Goal: Submit feedback/report problem

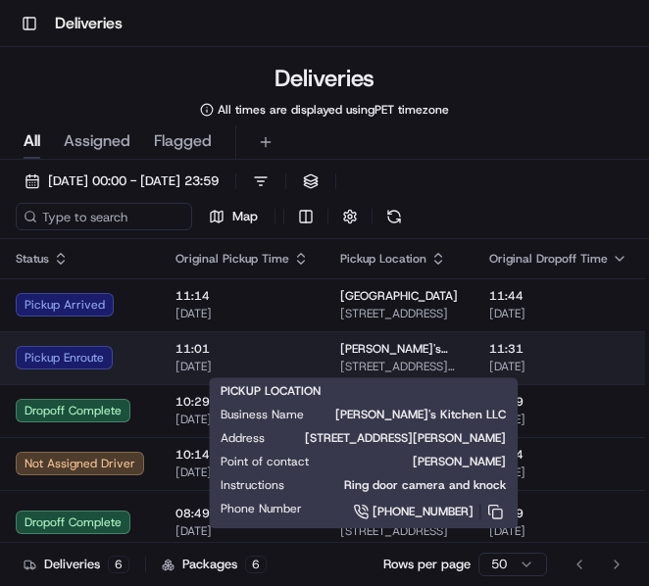
click at [348, 348] on span "Melissa's Kitchen LLC" at bounding box center [399, 349] width 118 height 16
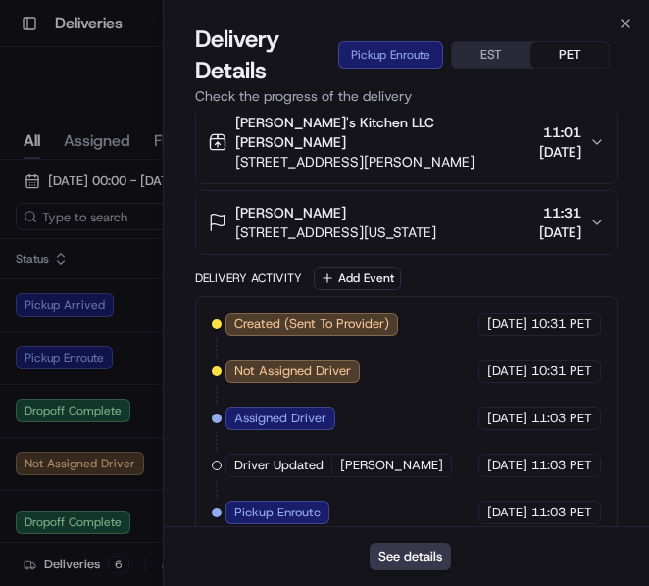
scroll to position [29, 0]
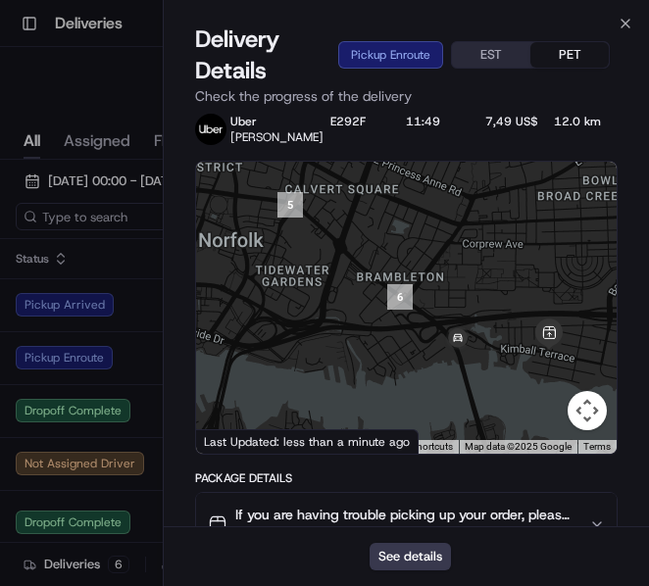
drag, startPoint x: 273, startPoint y: 308, endPoint x: 506, endPoint y: 332, distance: 234.7
click at [506, 332] on div at bounding box center [407, 308] width 422 height 292
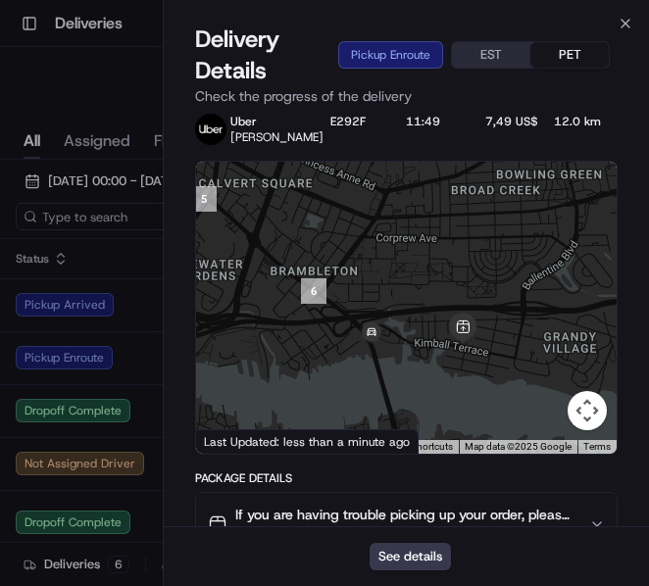
drag, startPoint x: 435, startPoint y: 287, endPoint x: 343, endPoint y: 271, distance: 93.7
click at [343, 272] on div at bounding box center [407, 308] width 422 height 292
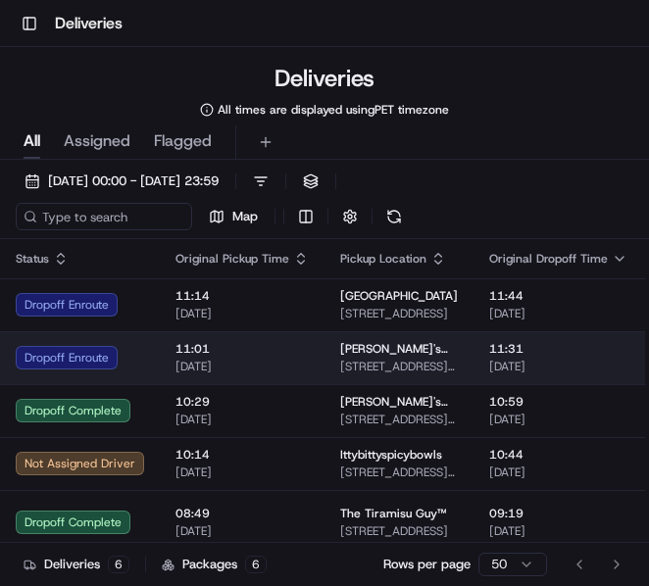
click at [474, 344] on td "11:31 16/09/2025" at bounding box center [559, 357] width 170 height 53
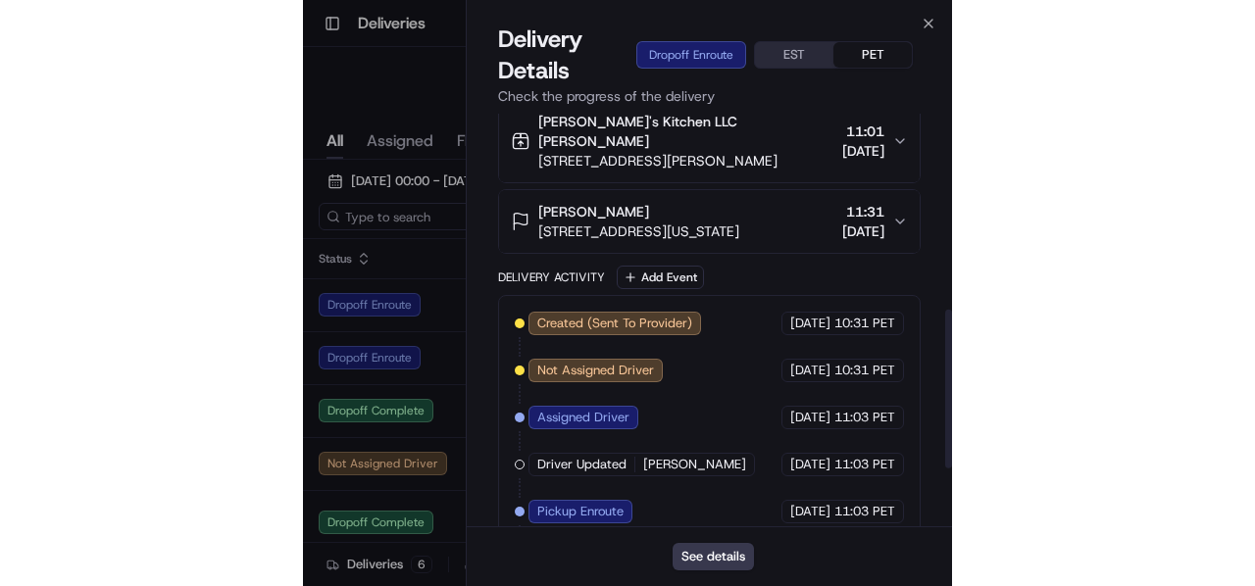
scroll to position [490, 0]
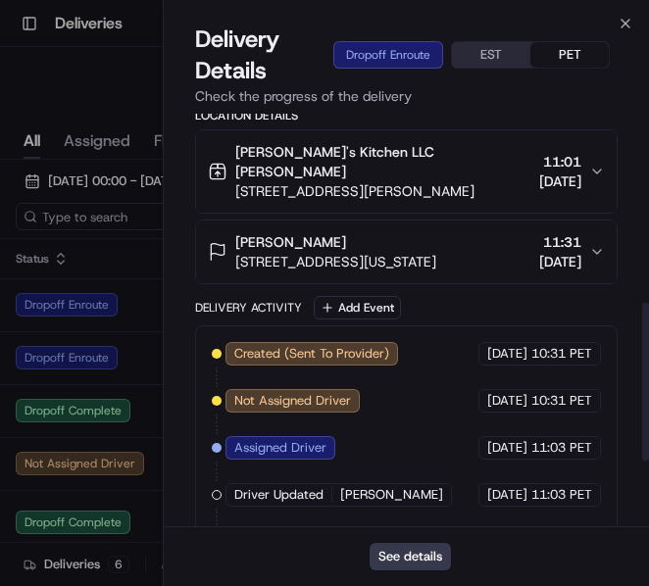
click at [405, 232] on div "Leslie Jones" at bounding box center [335, 242] width 201 height 20
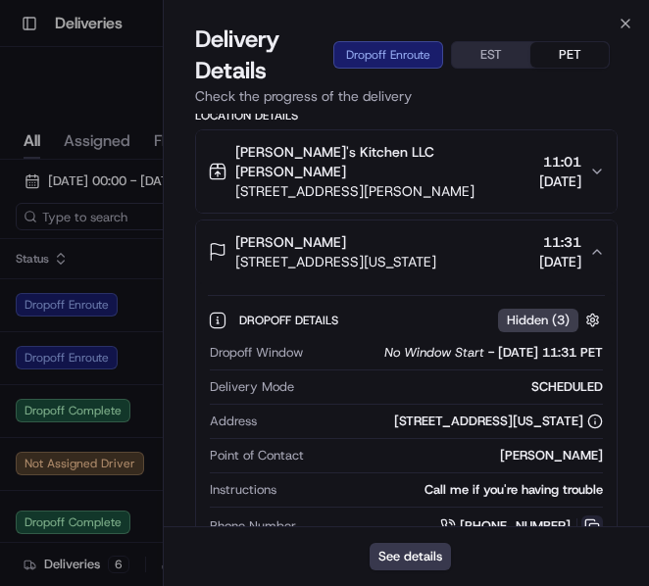
click at [591, 516] on button at bounding box center [593, 527] width 22 height 22
click at [634, 24] on div "Delivery Details Dropoff Enroute EST PET Check the progress of the delivery" at bounding box center [407, 69] width 486 height 90
click at [627, 24] on icon "button" at bounding box center [626, 24] width 16 height 16
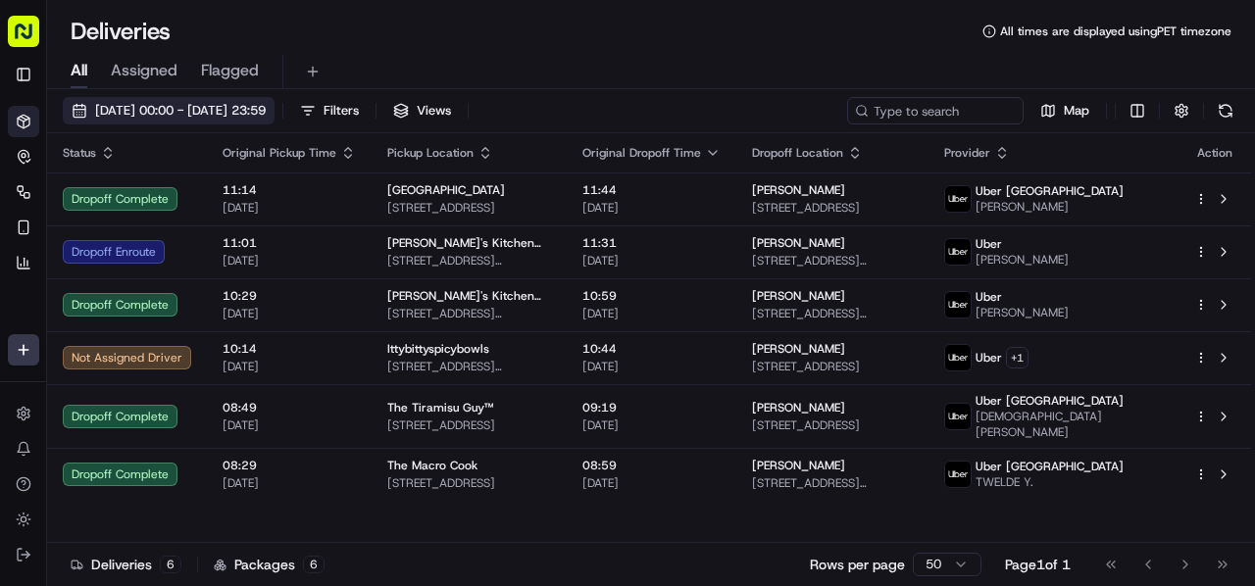
click at [224, 107] on span "16/09/2025 00:00 - 16/09/2025 23:59" at bounding box center [180, 111] width 171 height 18
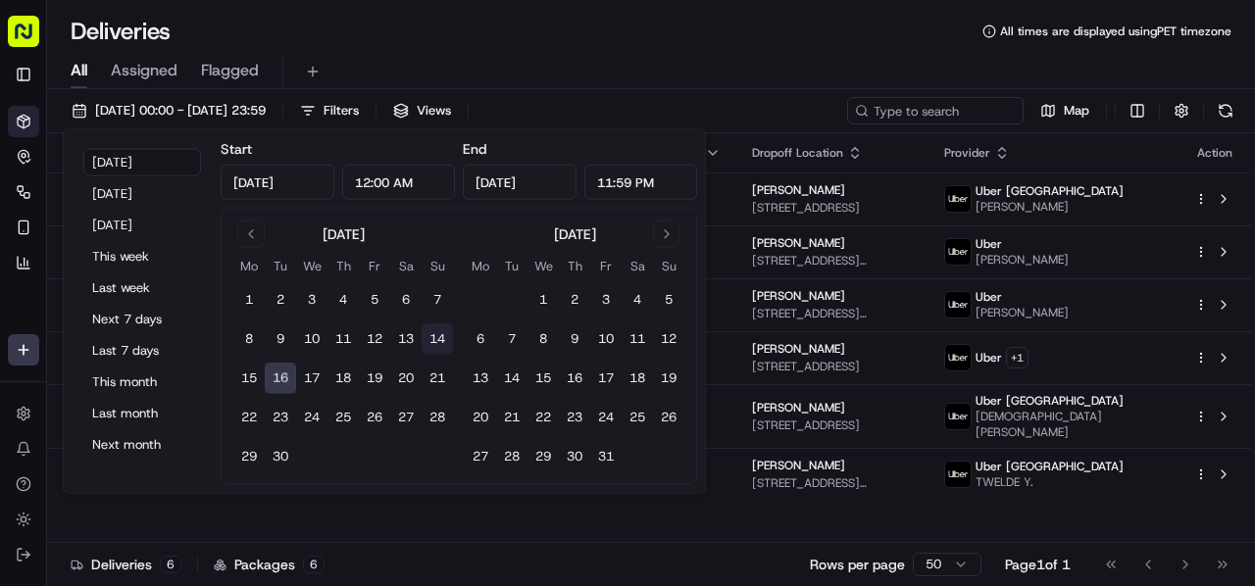
click at [432, 343] on button "14" at bounding box center [437, 339] width 31 height 31
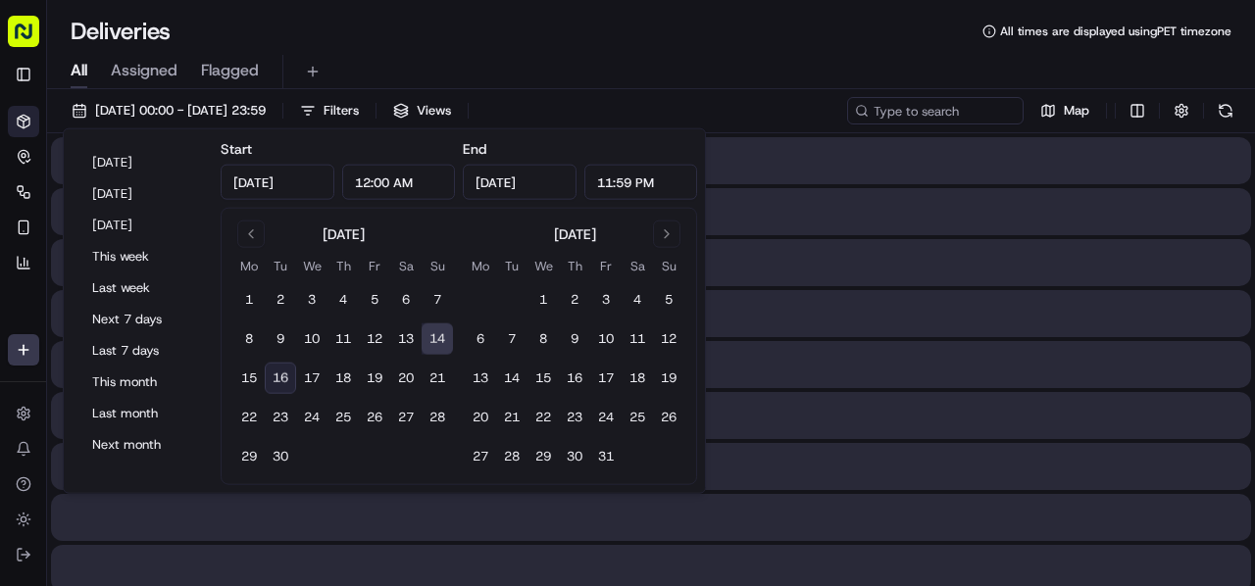
type input "Sep 14, 2025"
click at [432, 343] on button "14" at bounding box center [437, 339] width 31 height 31
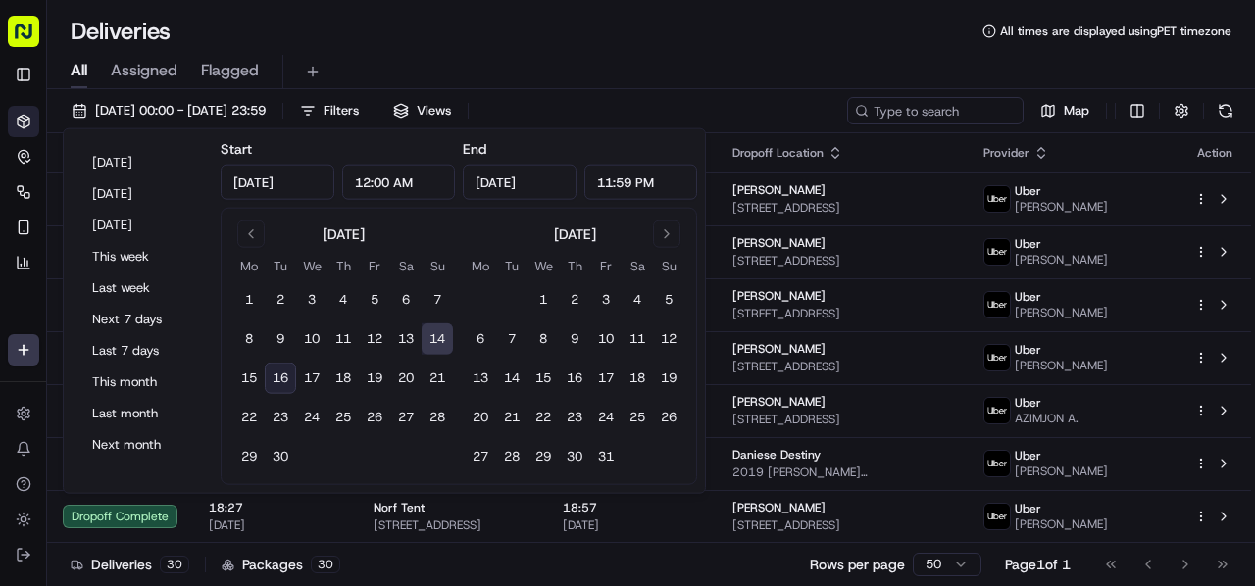
click at [539, 50] on div "All Assigned Flagged" at bounding box center [651, 68] width 1208 height 42
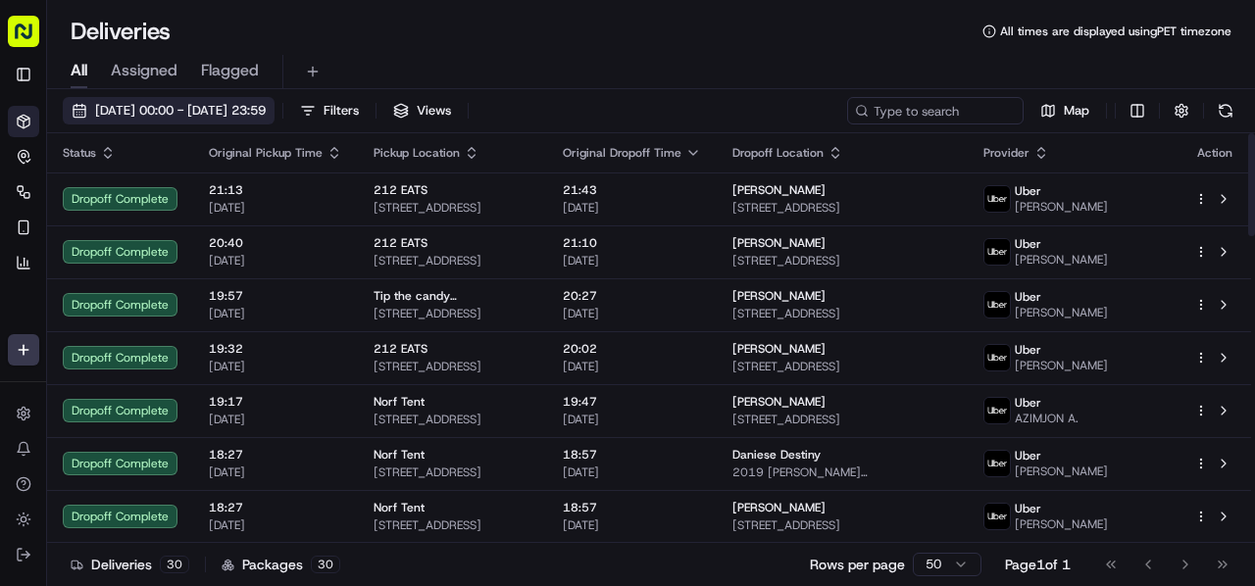
click at [237, 119] on button "14/09/2025 00:00 - 14/09/2025 23:59" at bounding box center [169, 110] width 212 height 27
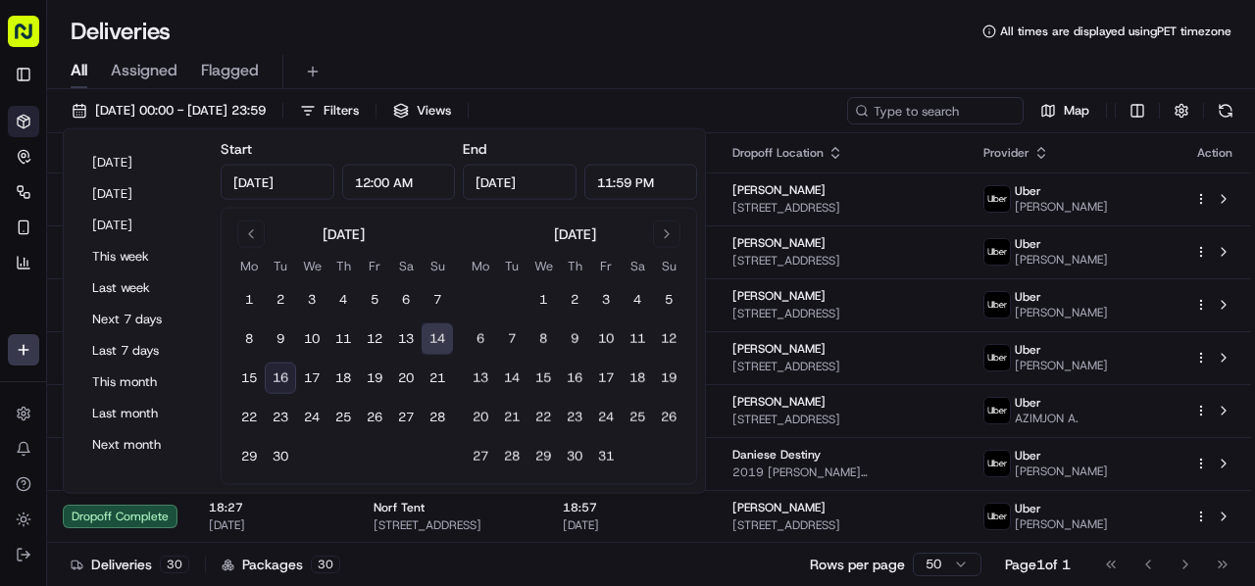
click at [275, 379] on button "16" at bounding box center [280, 378] width 31 height 31
type input "Sep 16, 2025"
click at [275, 379] on button "16" at bounding box center [280, 378] width 31 height 31
type input "Sep 16, 2025"
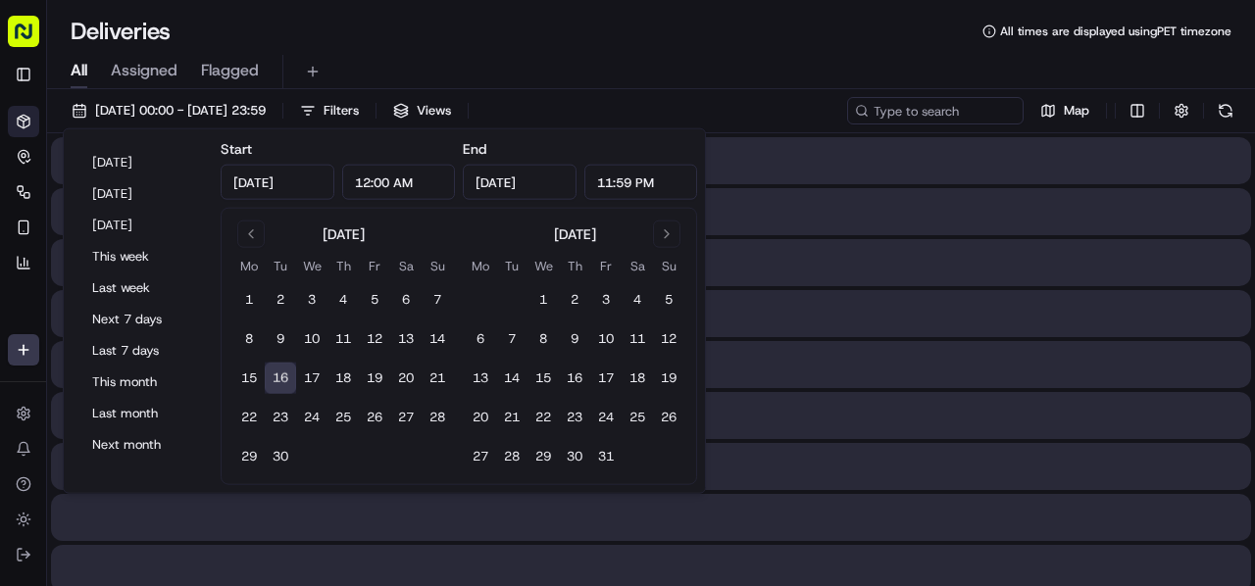
click at [275, 379] on button "16" at bounding box center [280, 378] width 31 height 31
click at [520, 64] on div "All Assigned Flagged" at bounding box center [651, 72] width 1208 height 34
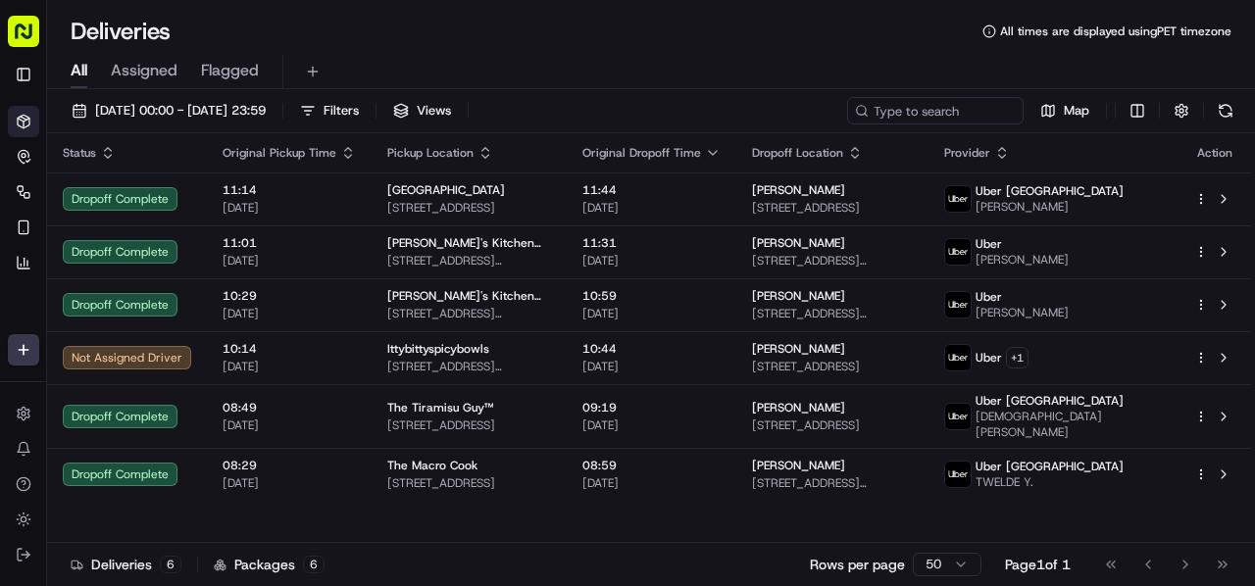
click at [214, 93] on div "16/09/2025 00:00 - 16/09/2025 23:59 Filters Views Map Status Original Pickup Ti…" at bounding box center [651, 339] width 1208 height 501
click at [213, 97] on button "16/09/2025 00:00 - 16/09/2025 23:59" at bounding box center [169, 110] width 212 height 27
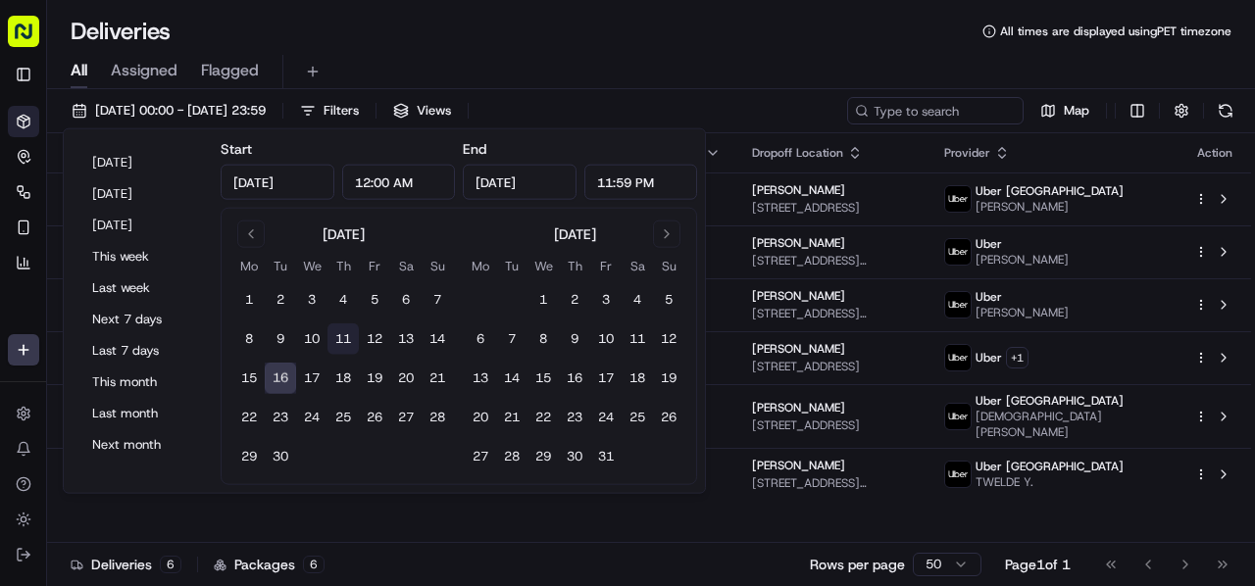
click at [337, 332] on button "11" at bounding box center [343, 339] width 31 height 31
type input "Sep 11, 2025"
click at [337, 332] on button "11" at bounding box center [343, 339] width 31 height 31
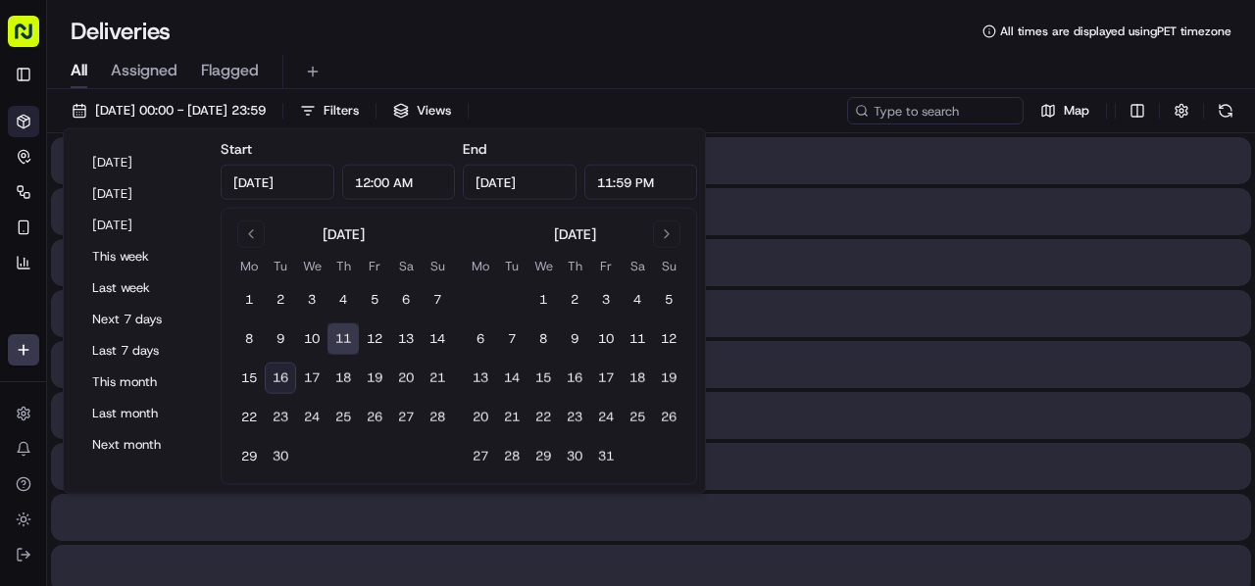
click at [451, 29] on div "Deliveries All times are displayed using PET timezone" at bounding box center [651, 31] width 1208 height 31
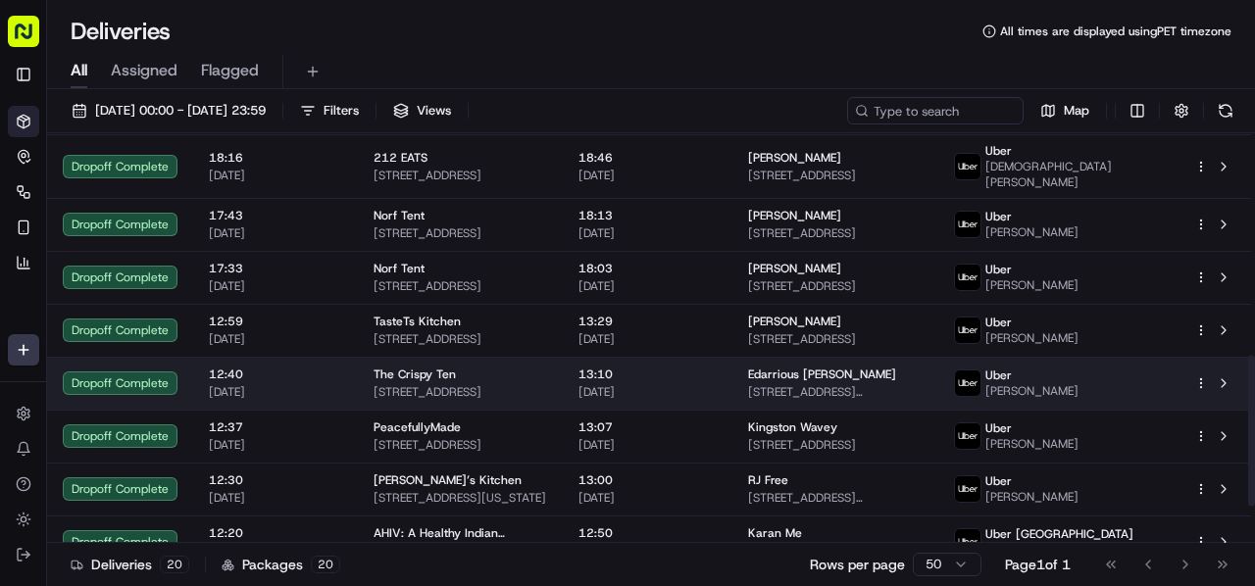
scroll to position [600, 0]
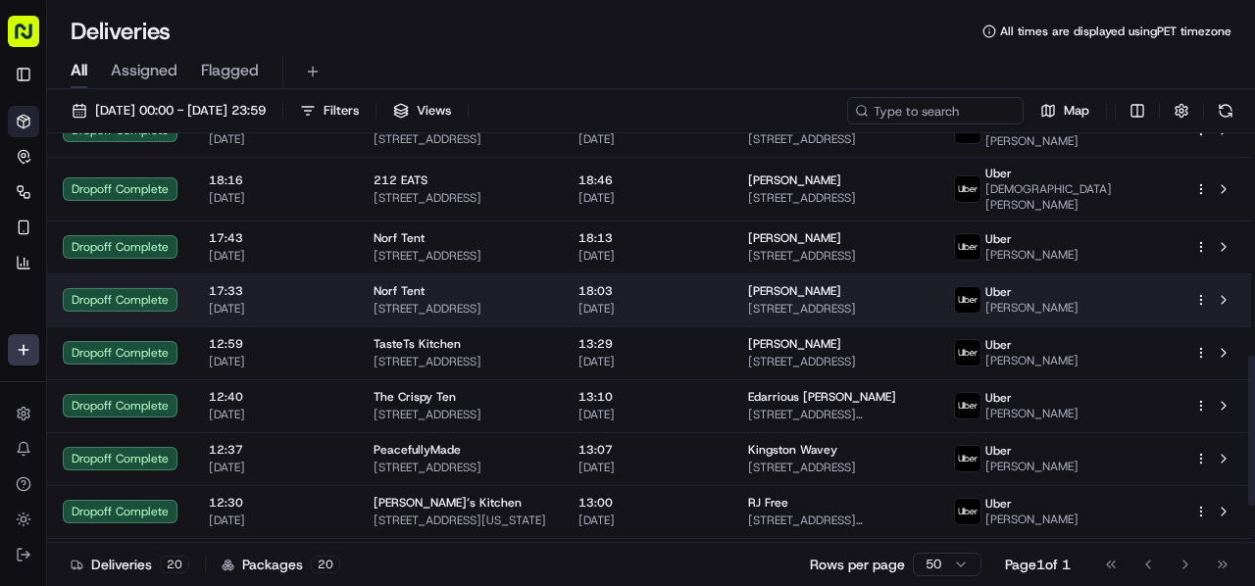
click at [717, 295] on span "18:03" at bounding box center [648, 291] width 138 height 16
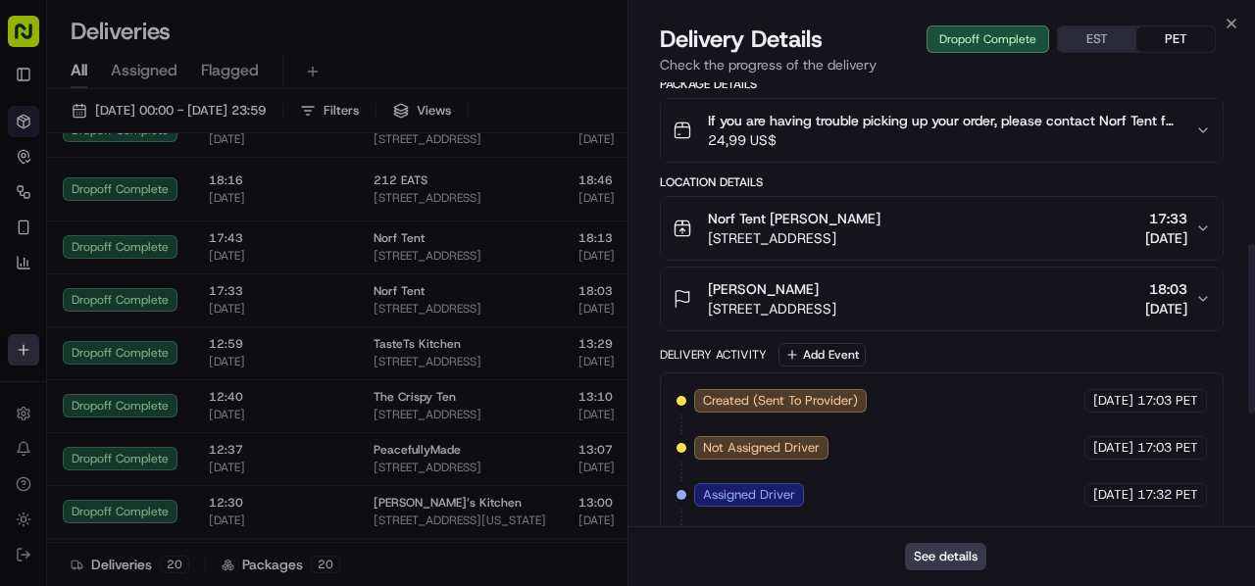
scroll to position [721, 0]
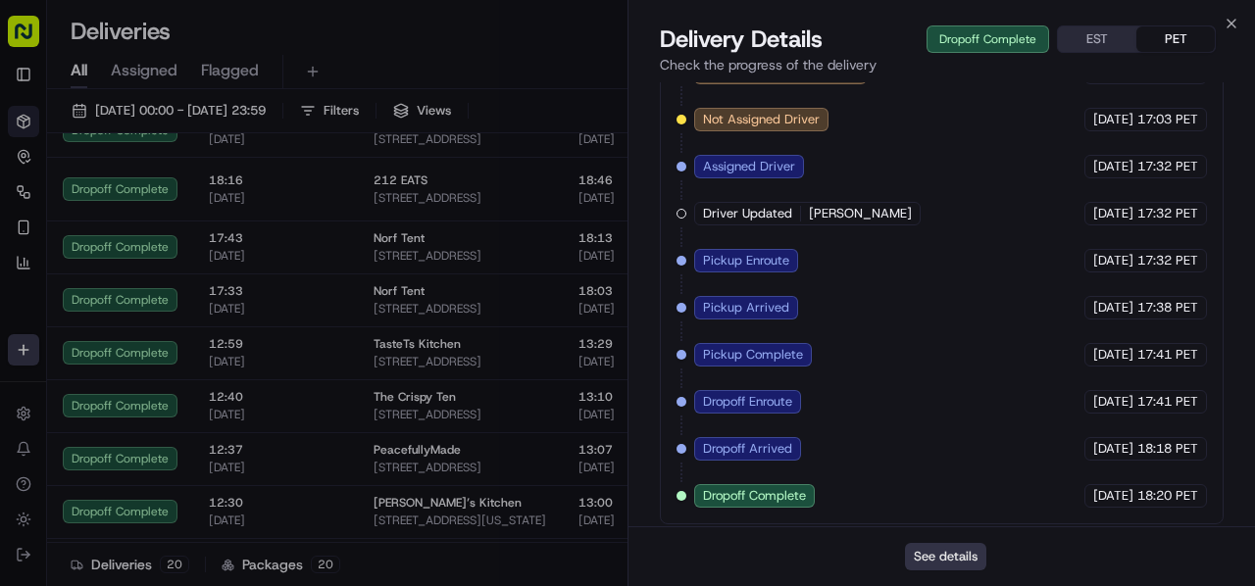
click at [917, 559] on button "See details" at bounding box center [945, 556] width 81 height 27
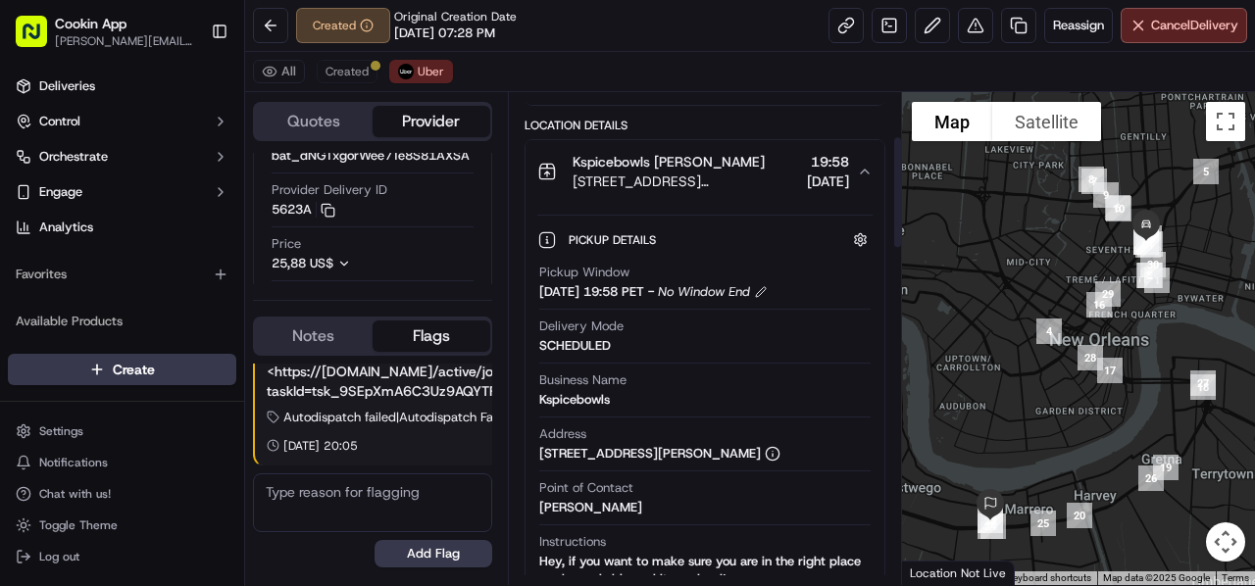
click at [807, 178] on span "[DATE]" at bounding box center [828, 182] width 42 height 20
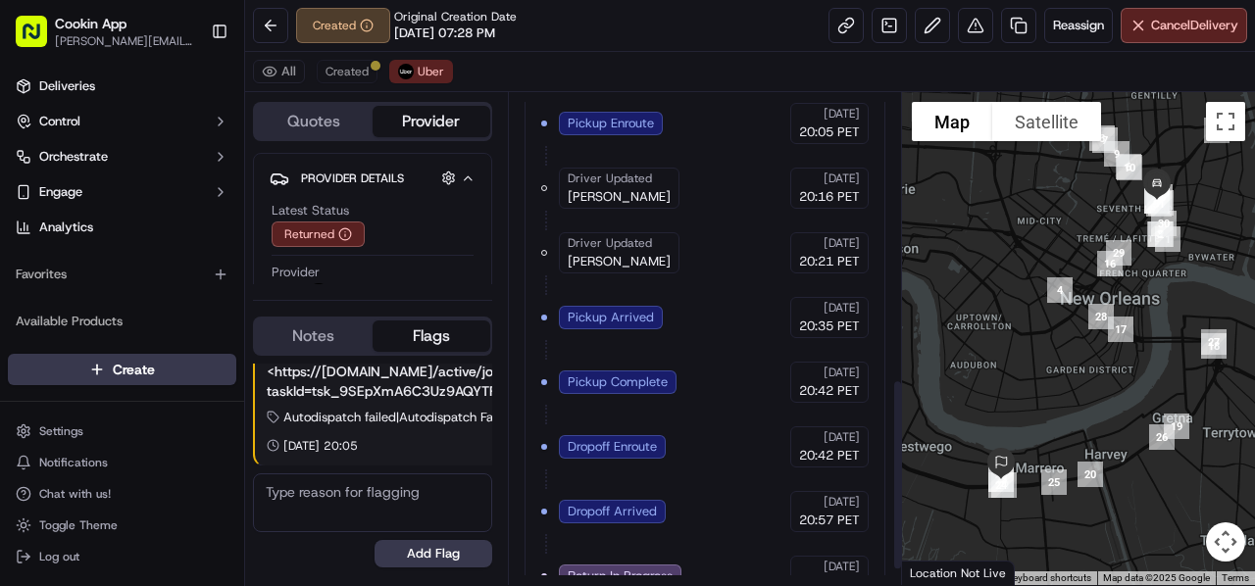
scroll to position [775, 0]
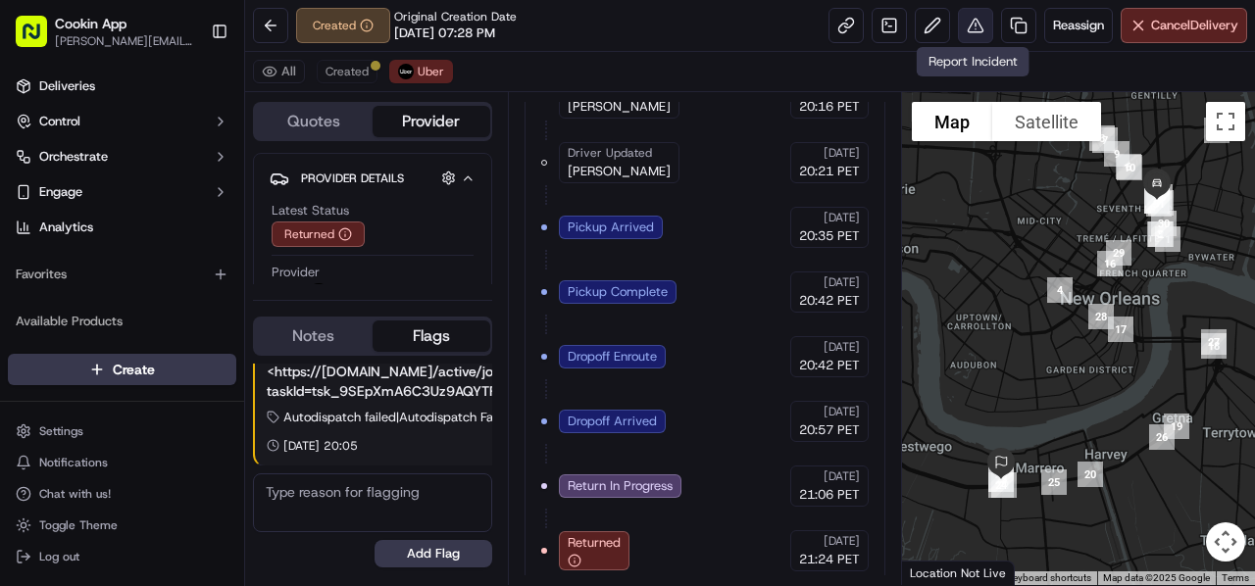
click at [979, 21] on button at bounding box center [975, 25] width 35 height 35
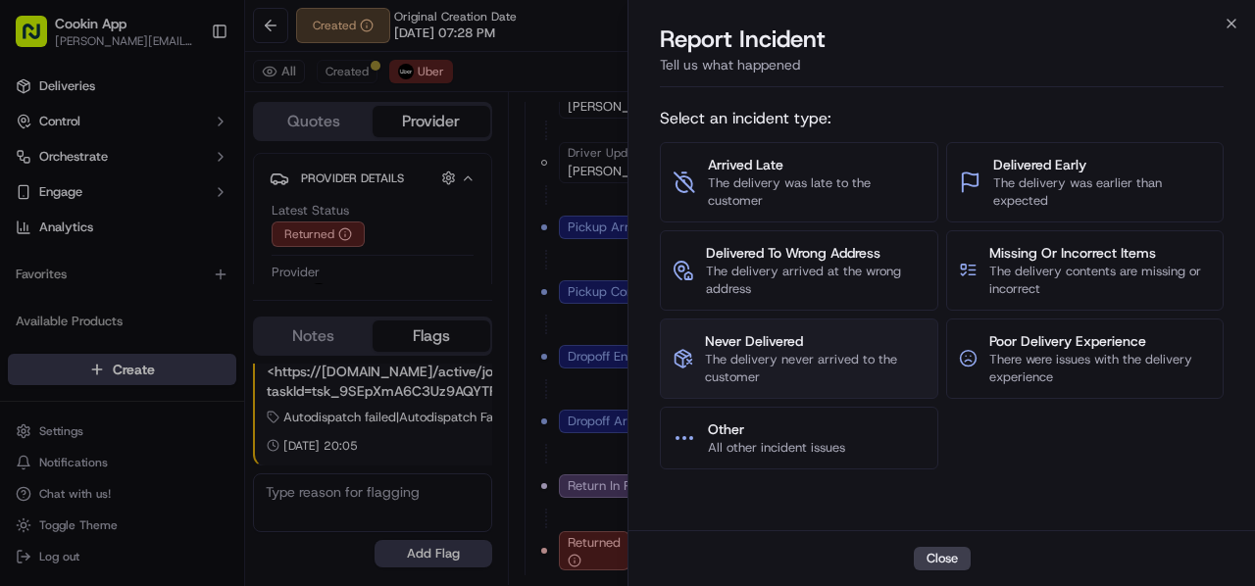
click at [777, 328] on button "Never Delivered The delivery never arrived to the customer" at bounding box center [799, 359] width 279 height 80
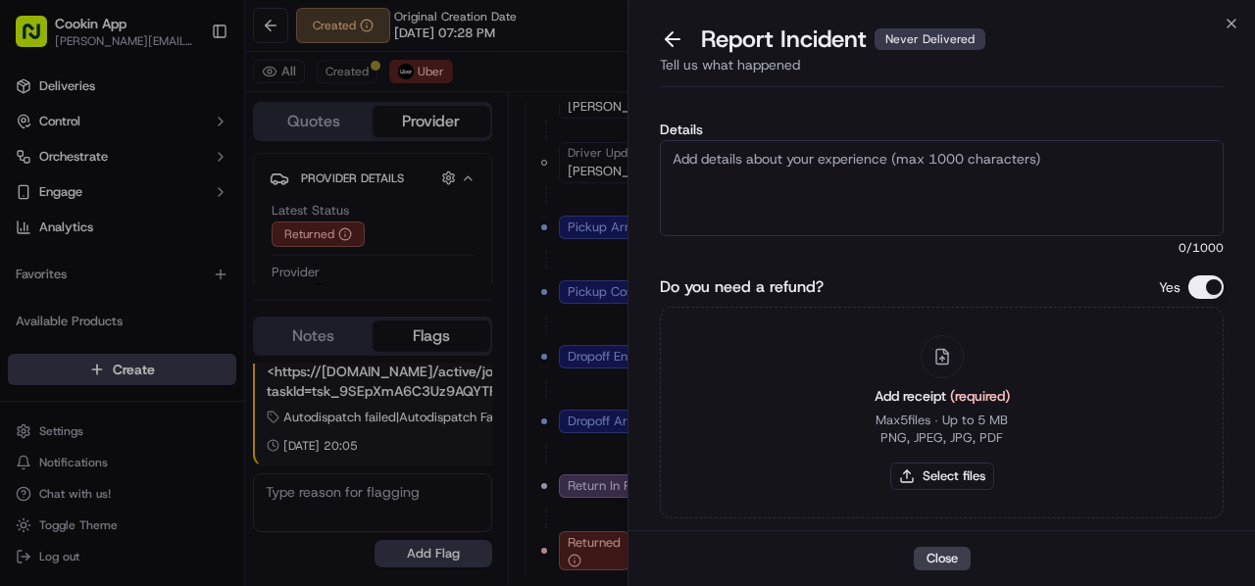
click at [745, 189] on textarea "Details" at bounding box center [942, 188] width 564 height 96
type textarea "C"
type textarea "D"
type textarea "Cx never received the order because the driver returned to the restaurant."
click at [963, 487] on button "Select files" at bounding box center [942, 476] width 104 height 27
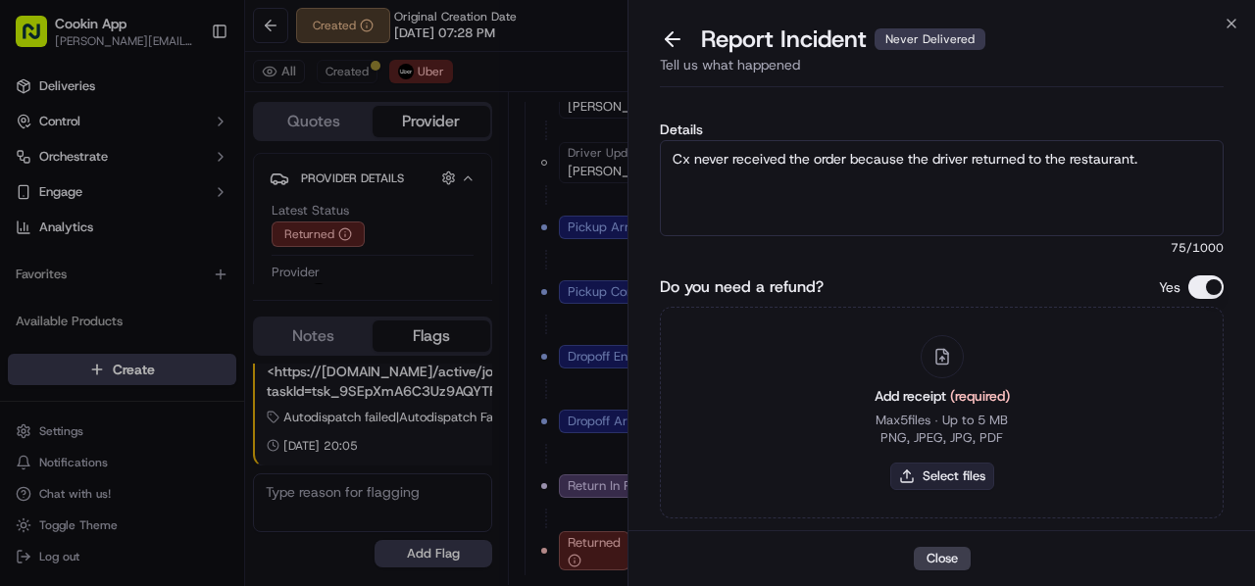
type input "C:\fakepath\amani.png"
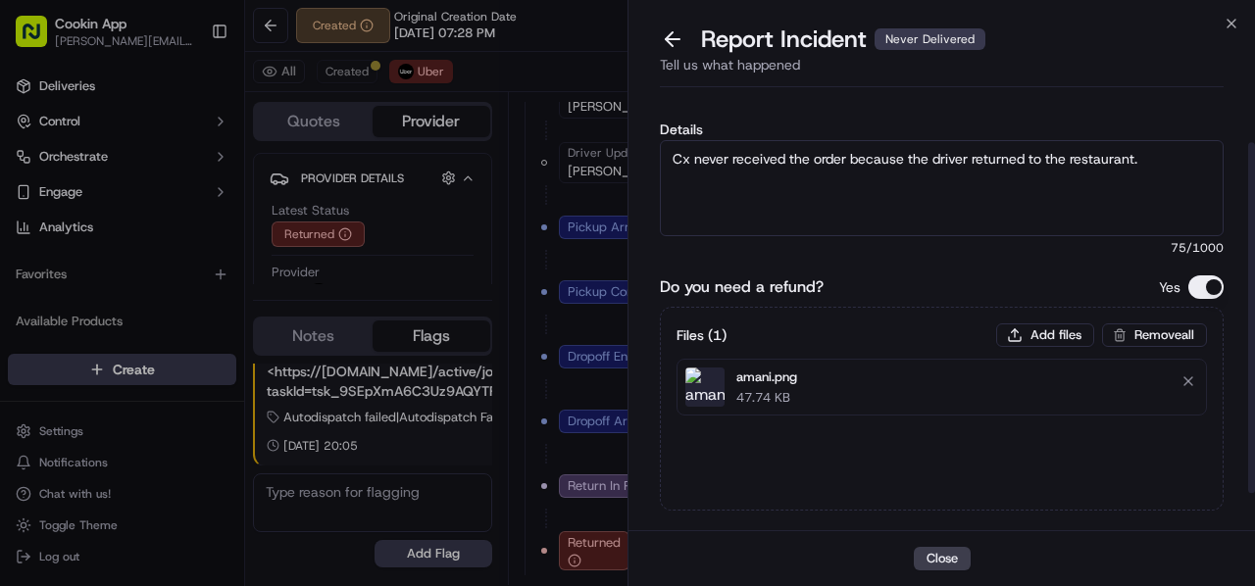
scroll to position [98, 0]
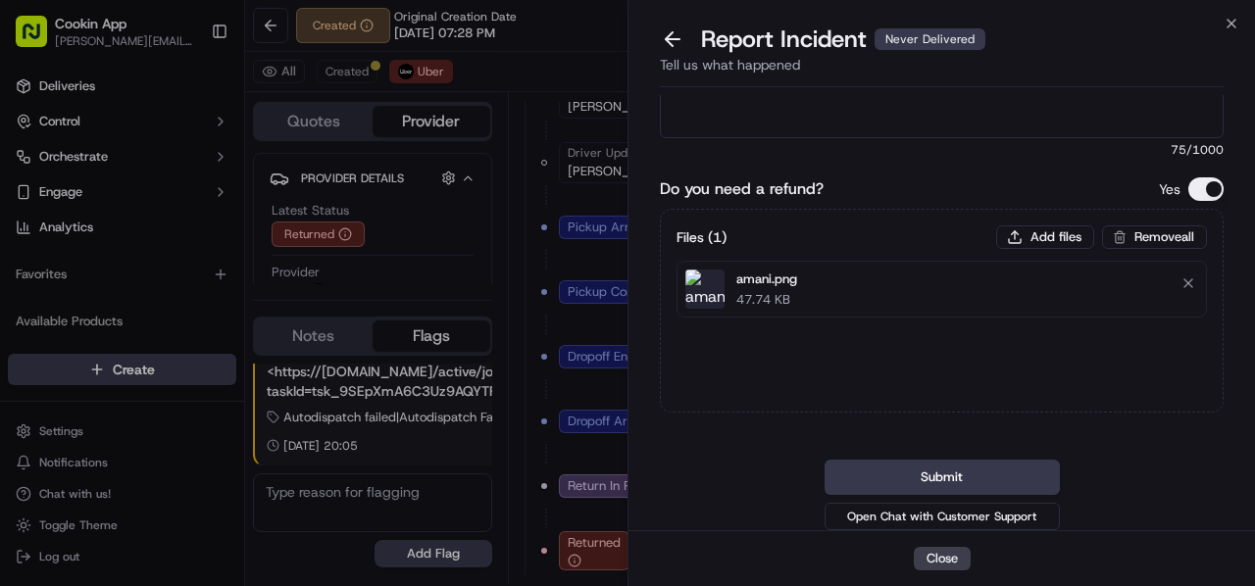
click at [697, 295] on img at bounding box center [705, 289] width 39 height 39
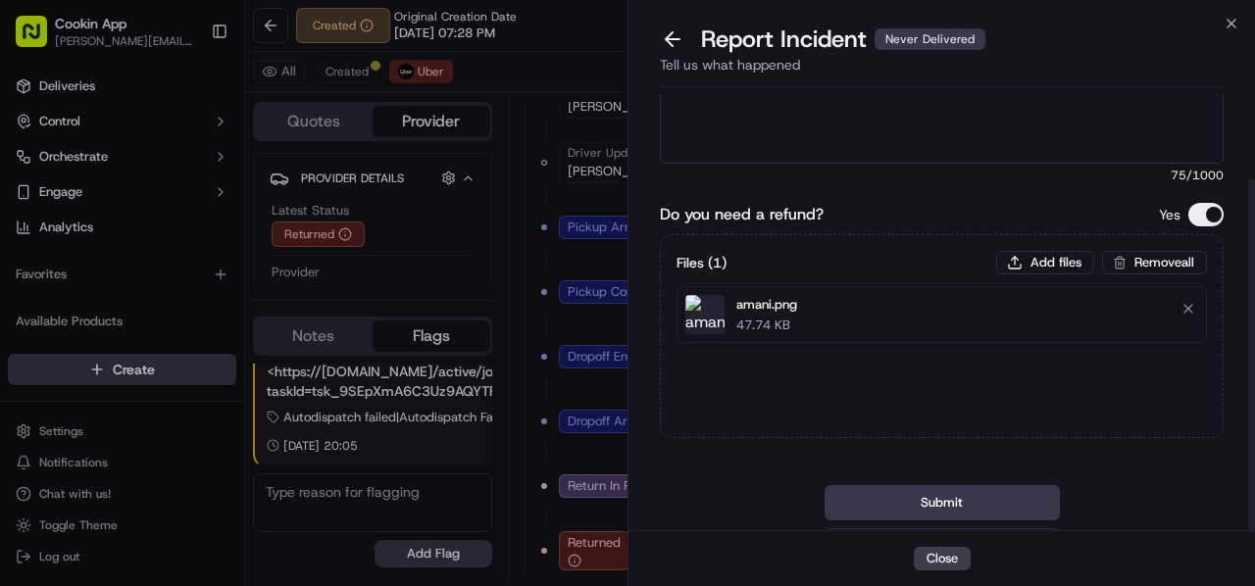
scroll to position [104, 0]
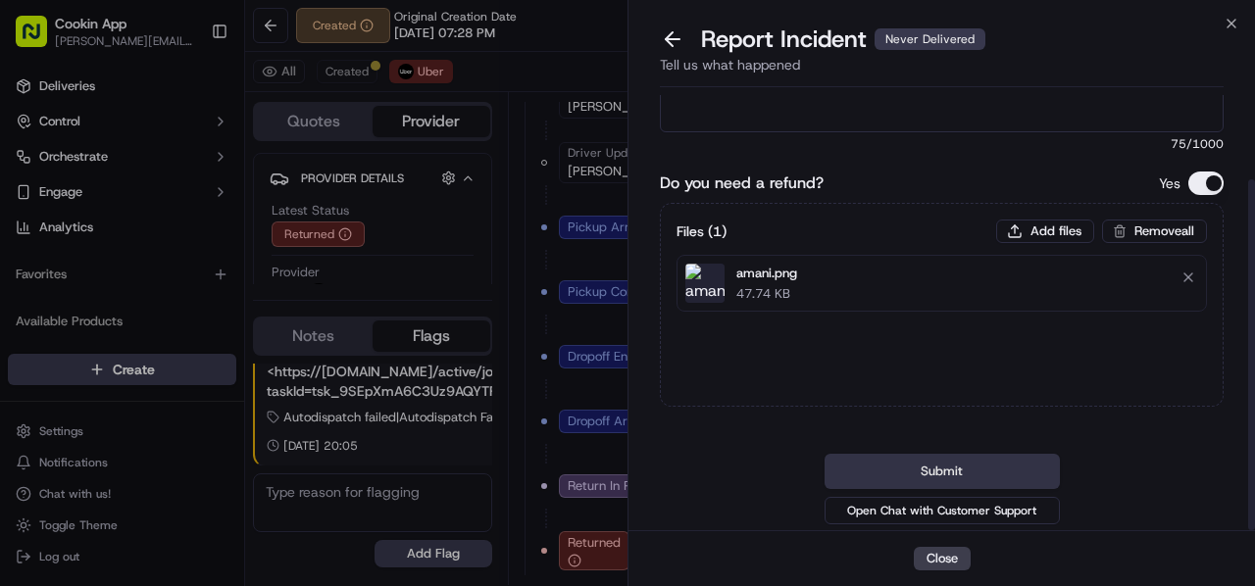
click at [938, 468] on button "Submit" at bounding box center [942, 471] width 235 height 35
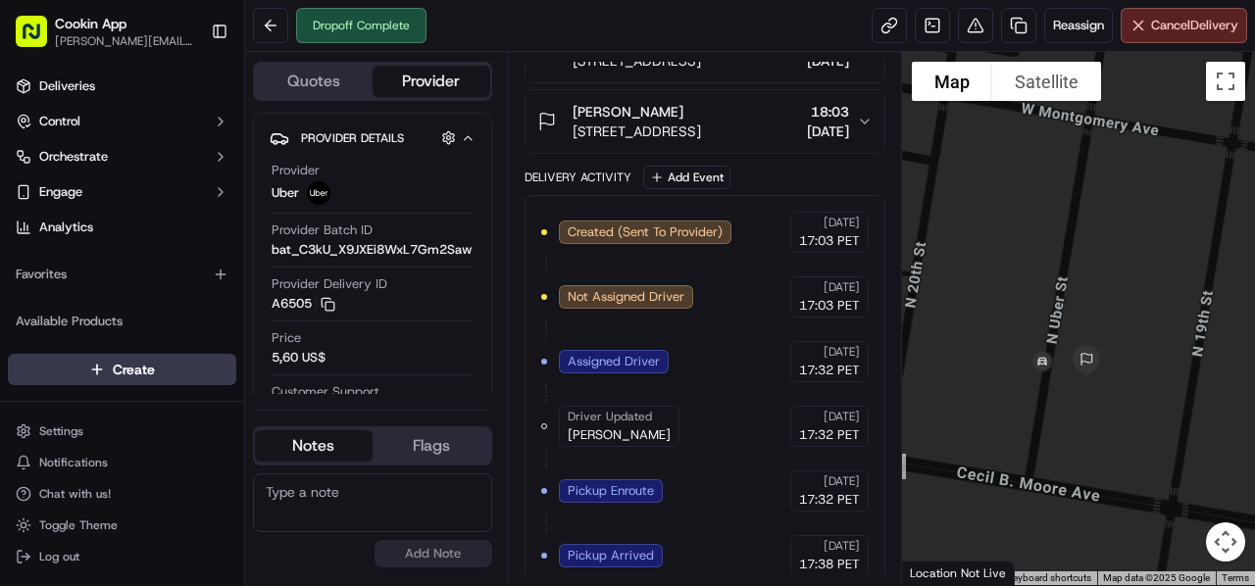
scroll to position [151, 0]
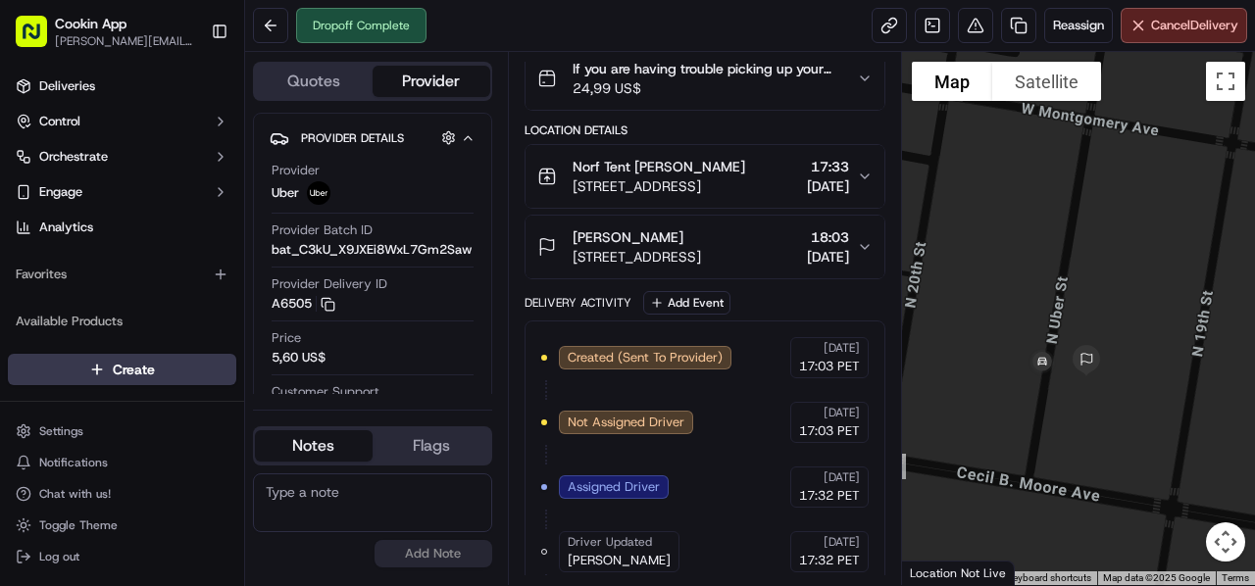
drag, startPoint x: 696, startPoint y: 250, endPoint x: 702, endPoint y: 265, distance: 15.8
click at [696, 250] on span "1707 N Uber St, Philadelphia, PA 19121, USA" at bounding box center [637, 257] width 128 height 20
